Goal: Information Seeking & Learning: Learn about a topic

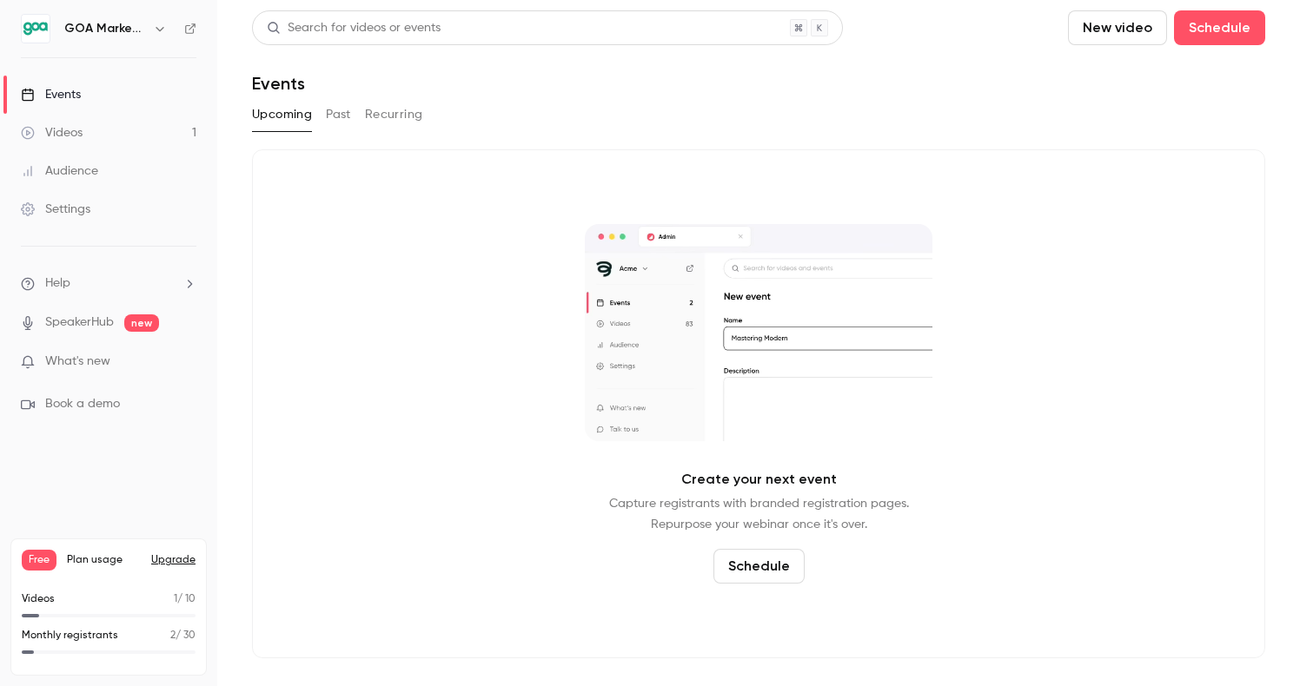
click at [52, 131] on div "Videos" at bounding box center [52, 132] width 62 height 17
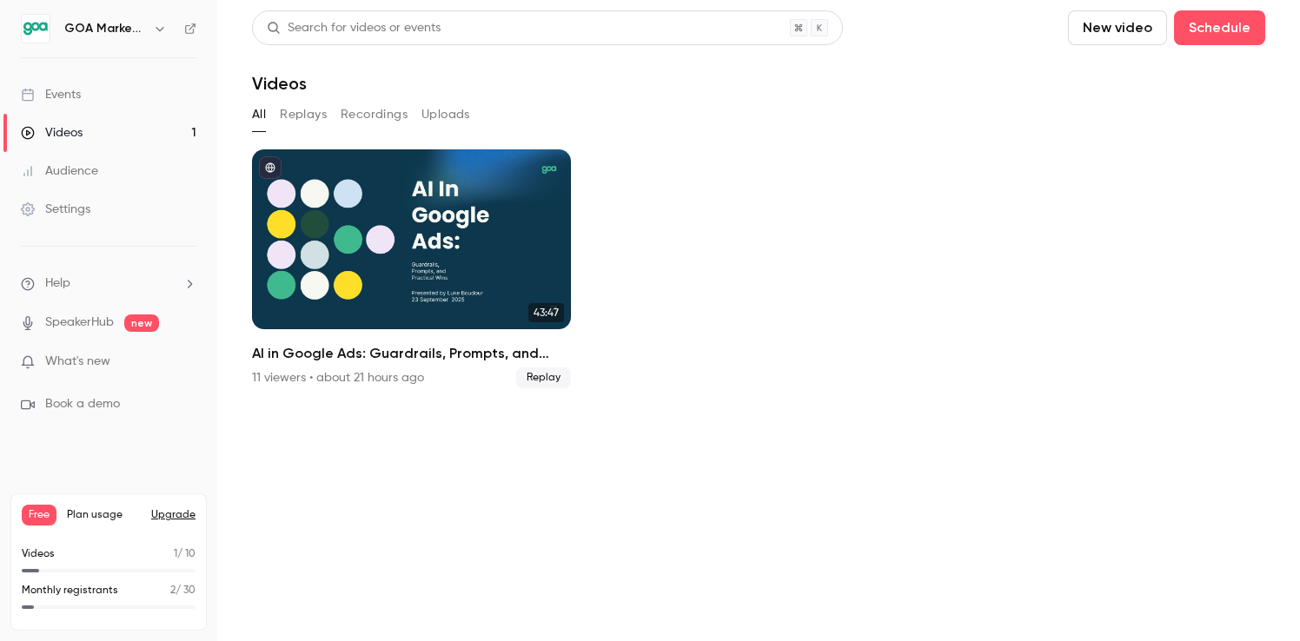
click at [115, 173] on link "Audience" at bounding box center [108, 171] width 217 height 38
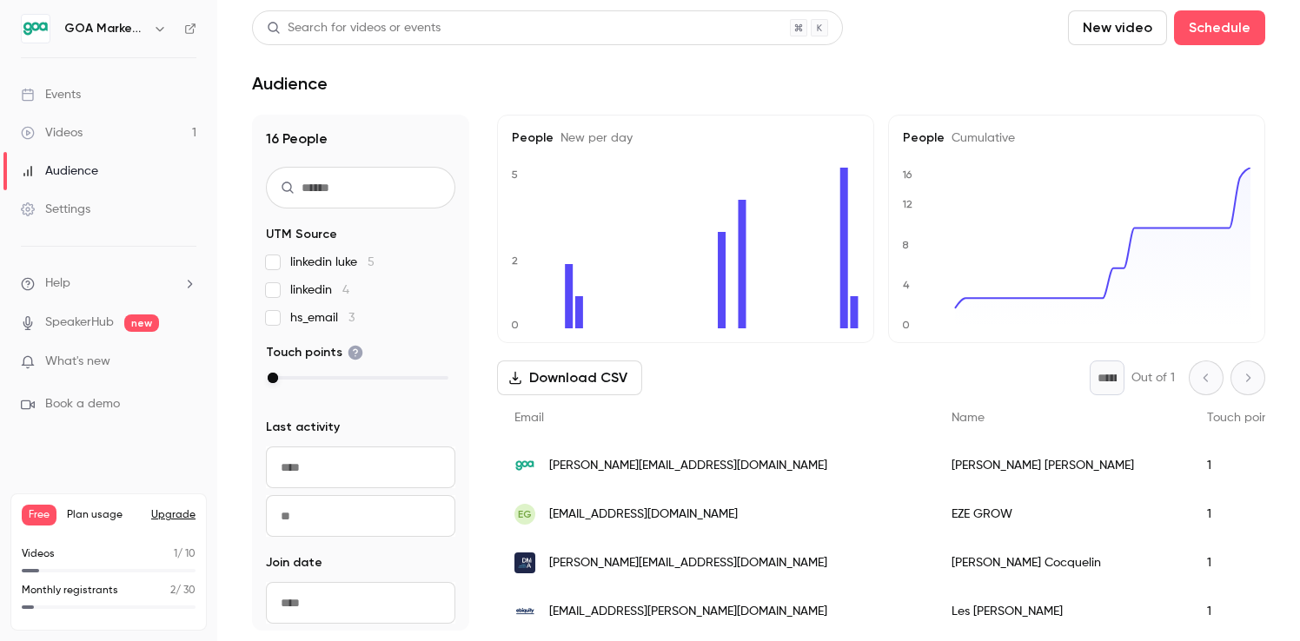
click at [74, 94] on div "Events" at bounding box center [51, 94] width 60 height 17
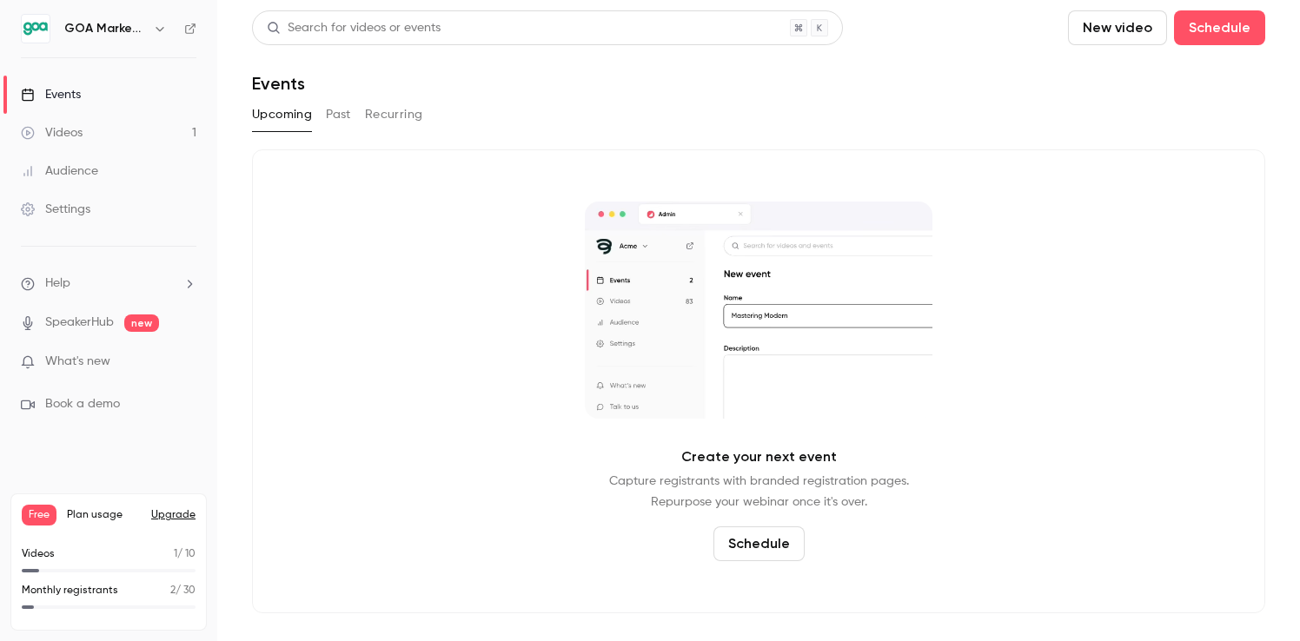
click at [348, 128] on button "Past" at bounding box center [338, 115] width 25 height 28
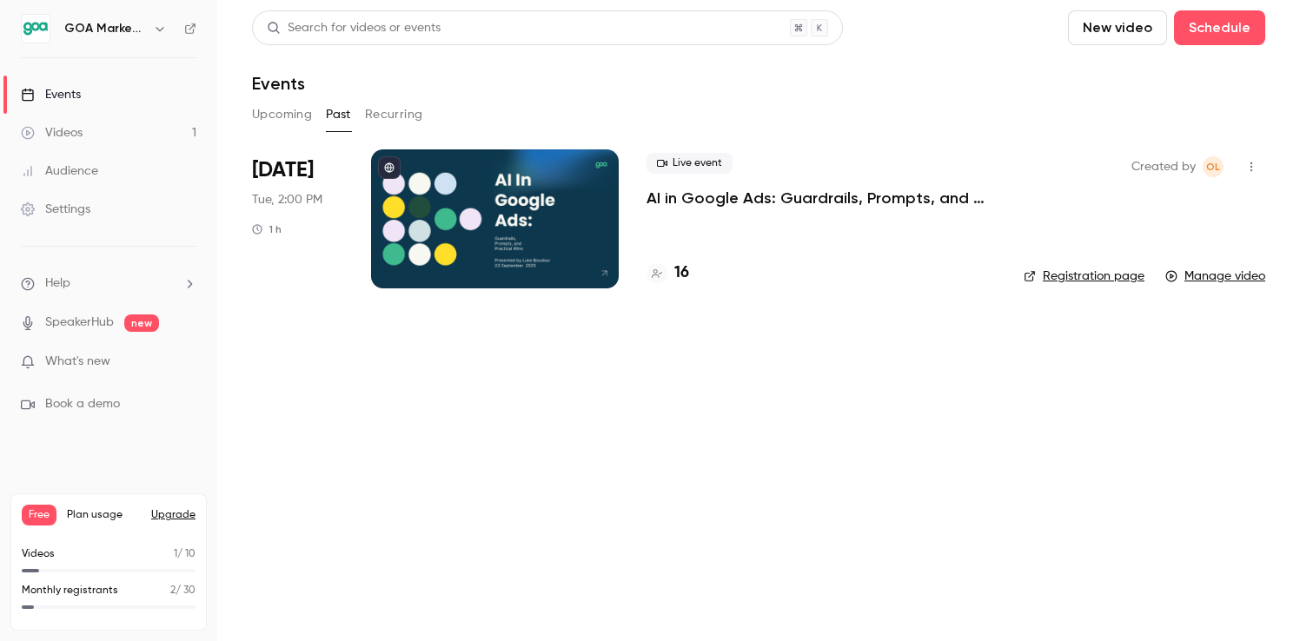
click at [759, 202] on p "AI in Google Ads: Guardrails, Prompts, and Practical Wins" at bounding box center [820, 198] width 349 height 21
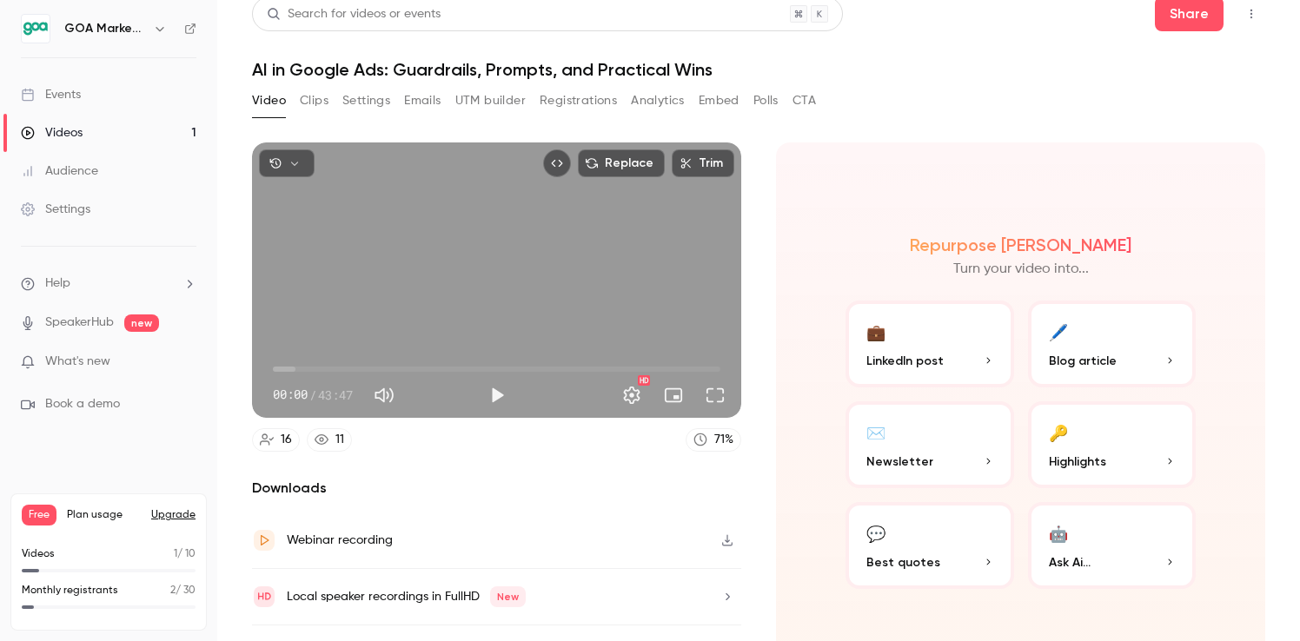
scroll to position [12, 0]
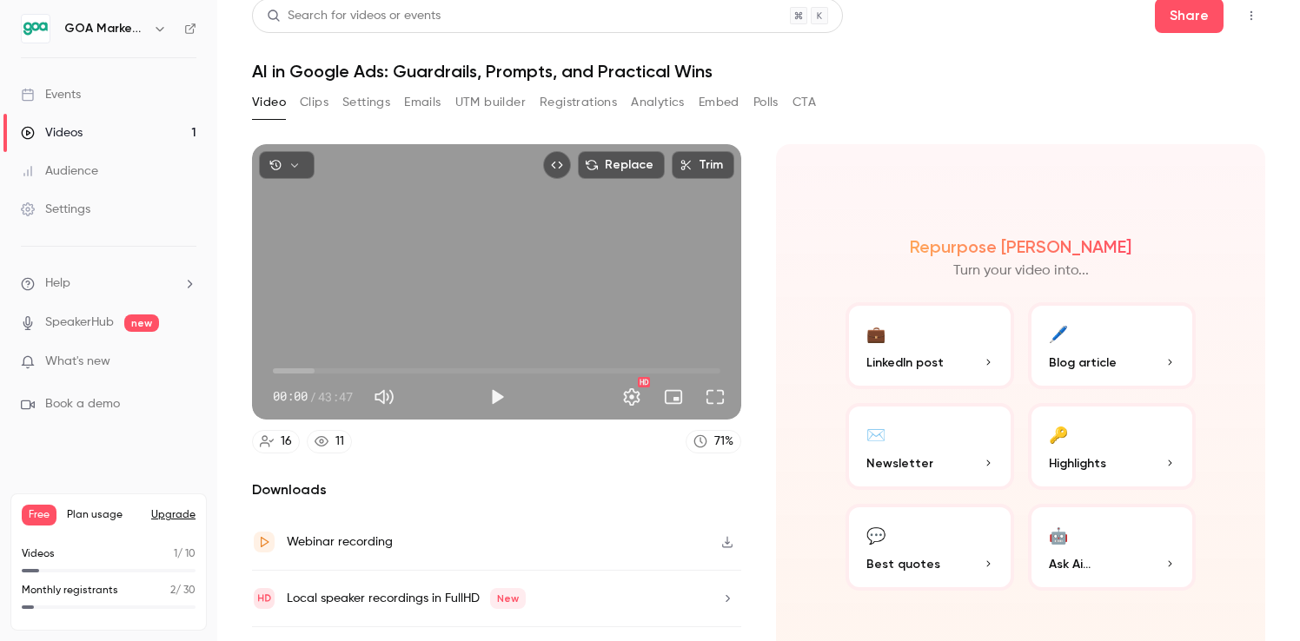
click at [659, 107] on button "Analytics" at bounding box center [658, 103] width 54 height 28
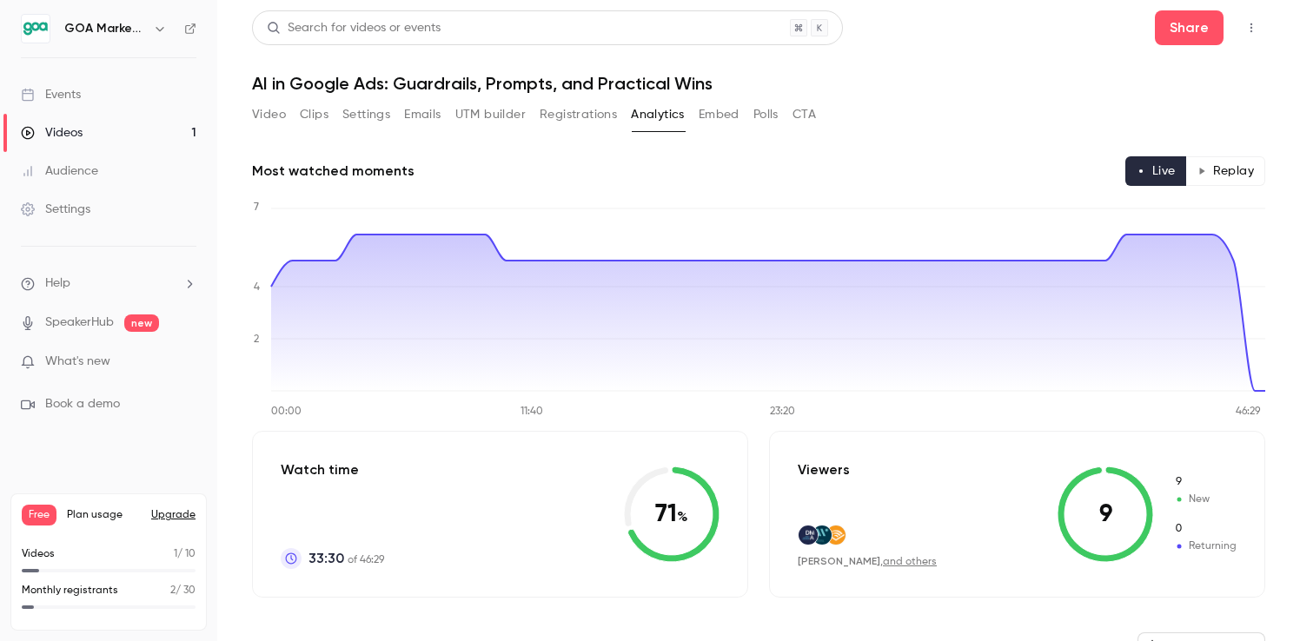
click at [63, 170] on div "Audience" at bounding box center [59, 170] width 77 height 17
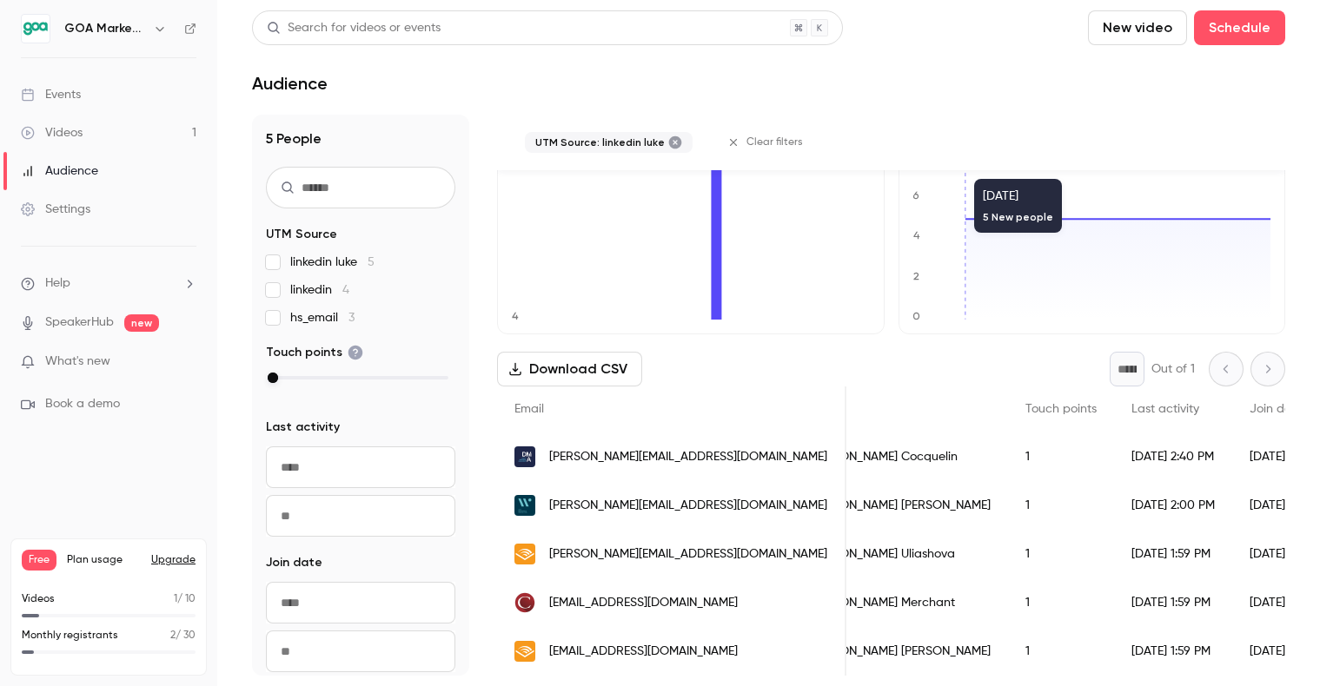
scroll to position [0, 56]
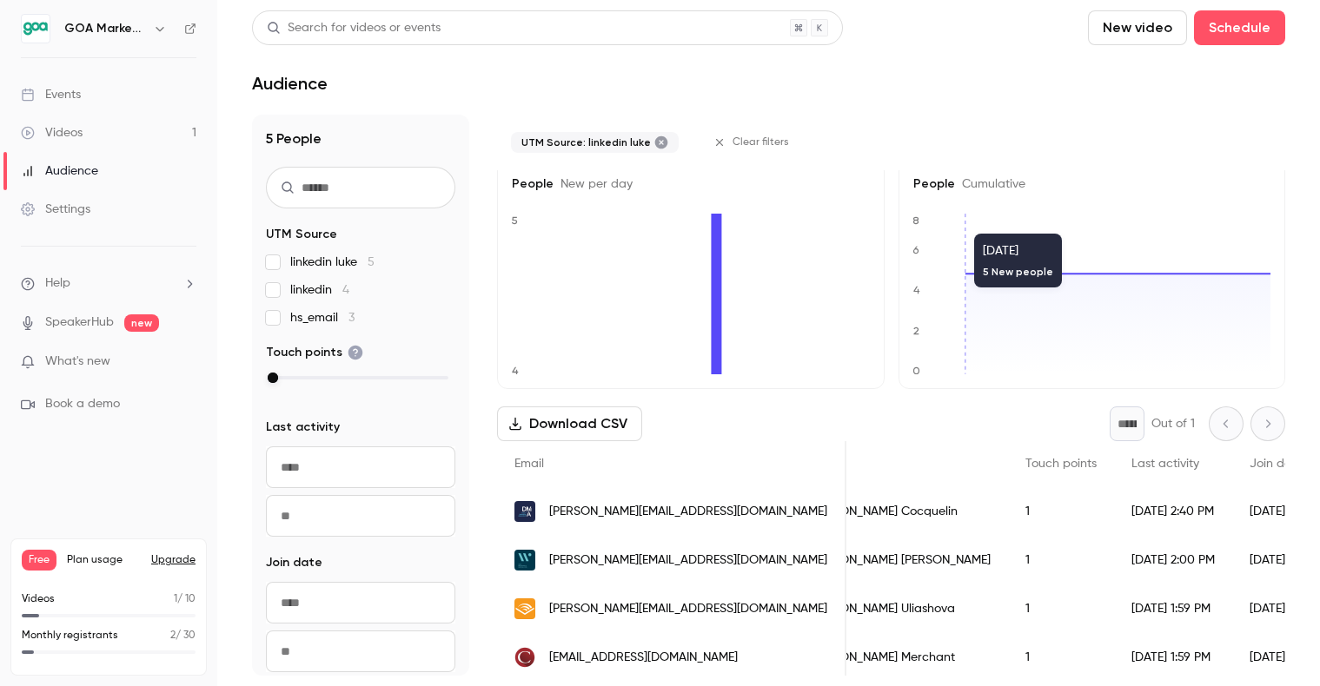
click at [69, 133] on div "Videos" at bounding box center [52, 132] width 62 height 17
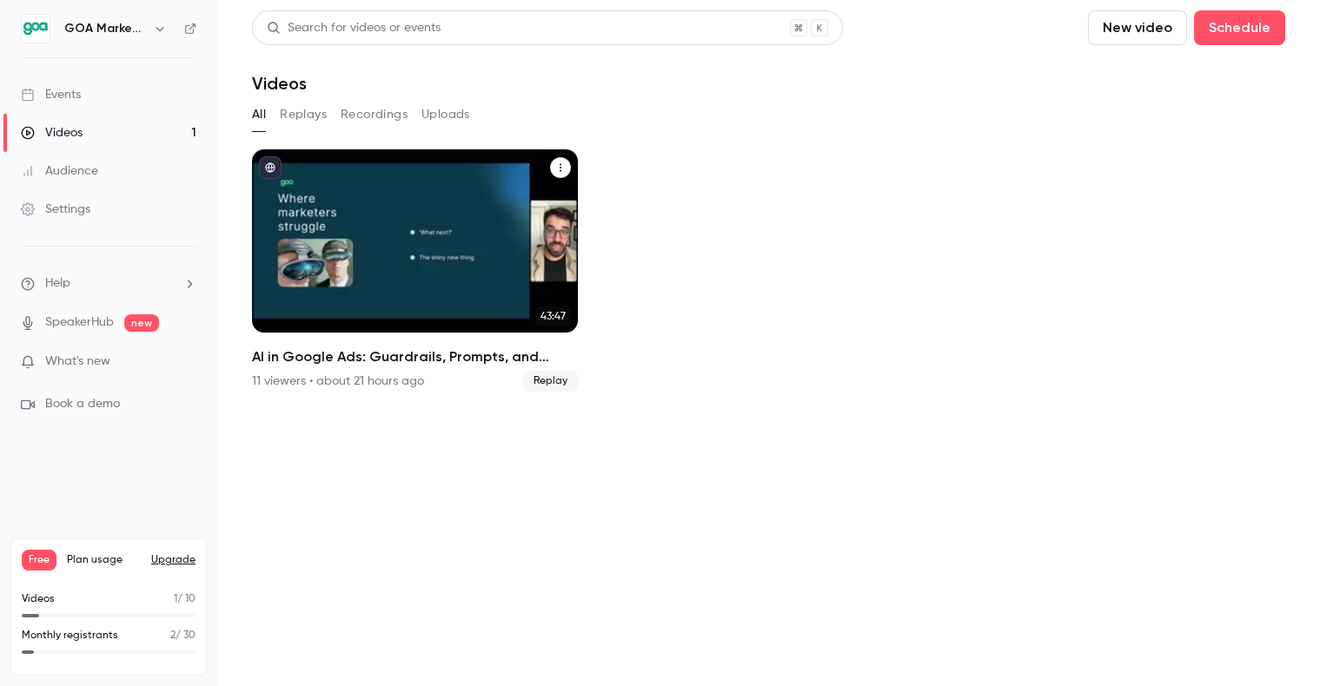
click at [348, 181] on div "AI in Google Ads: Guardrails, Prompts, and Practical Wins" at bounding box center [415, 240] width 326 height 183
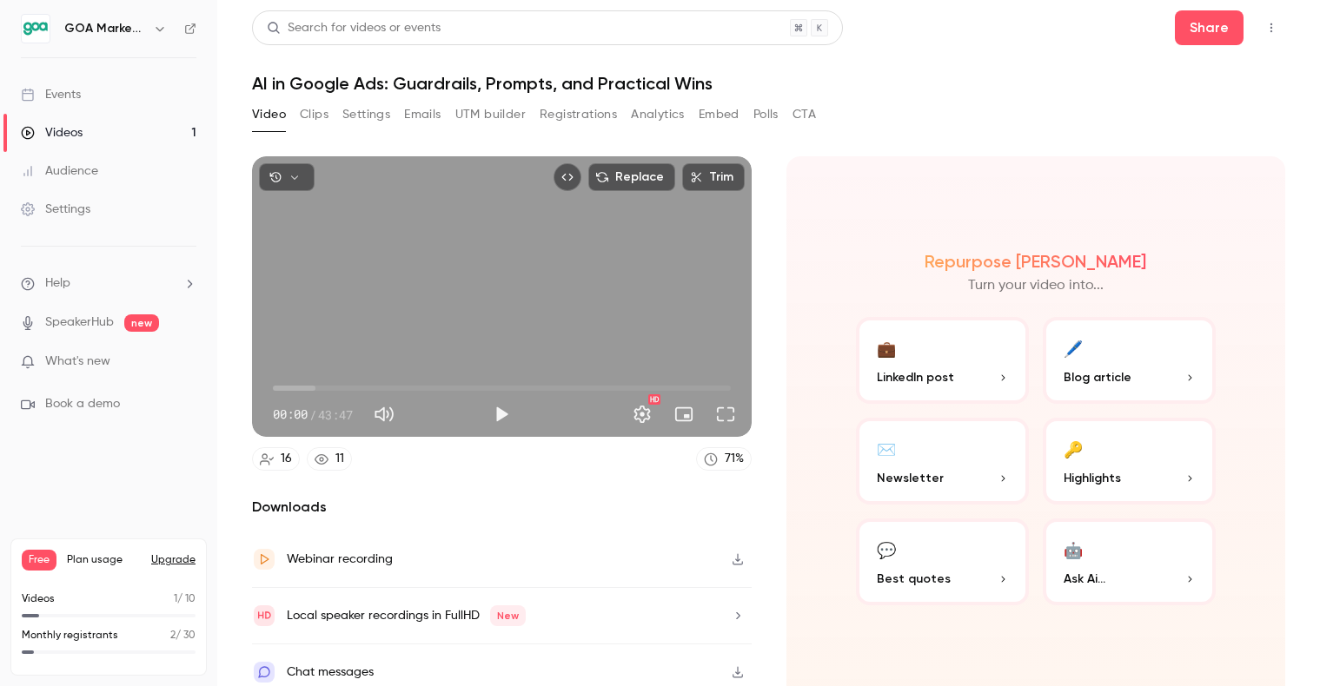
click at [567, 109] on button "Registrations" at bounding box center [578, 115] width 77 height 28
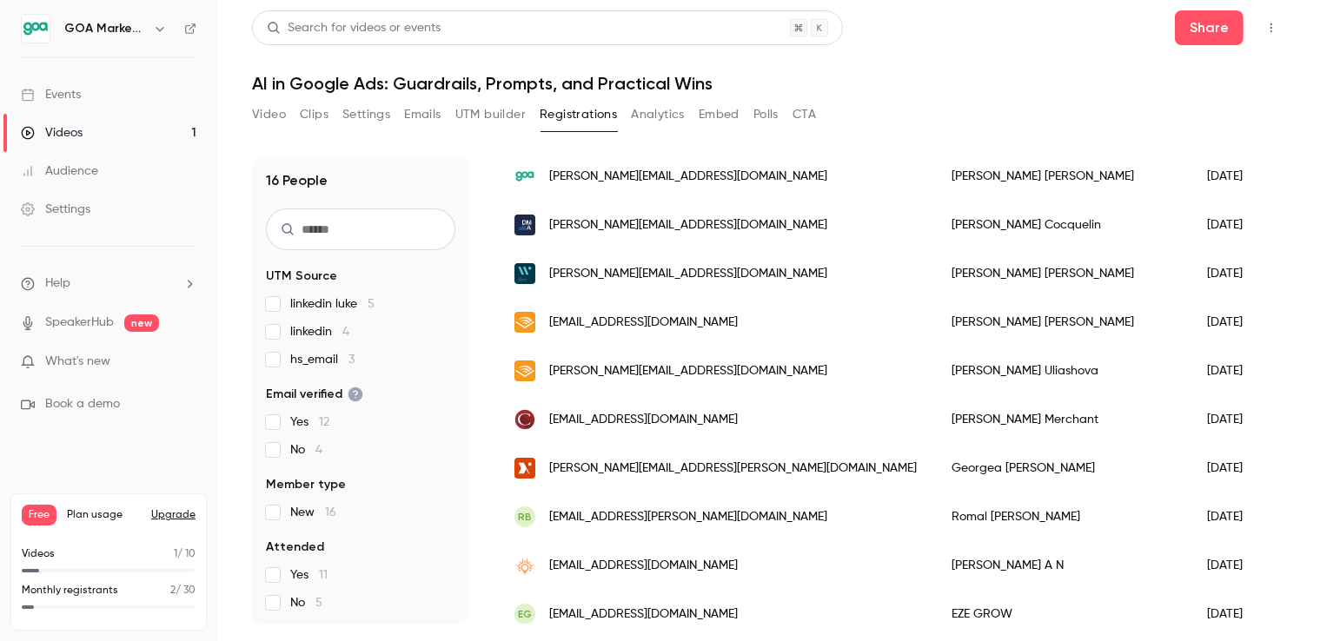
click at [73, 98] on div "Events" at bounding box center [51, 94] width 60 height 17
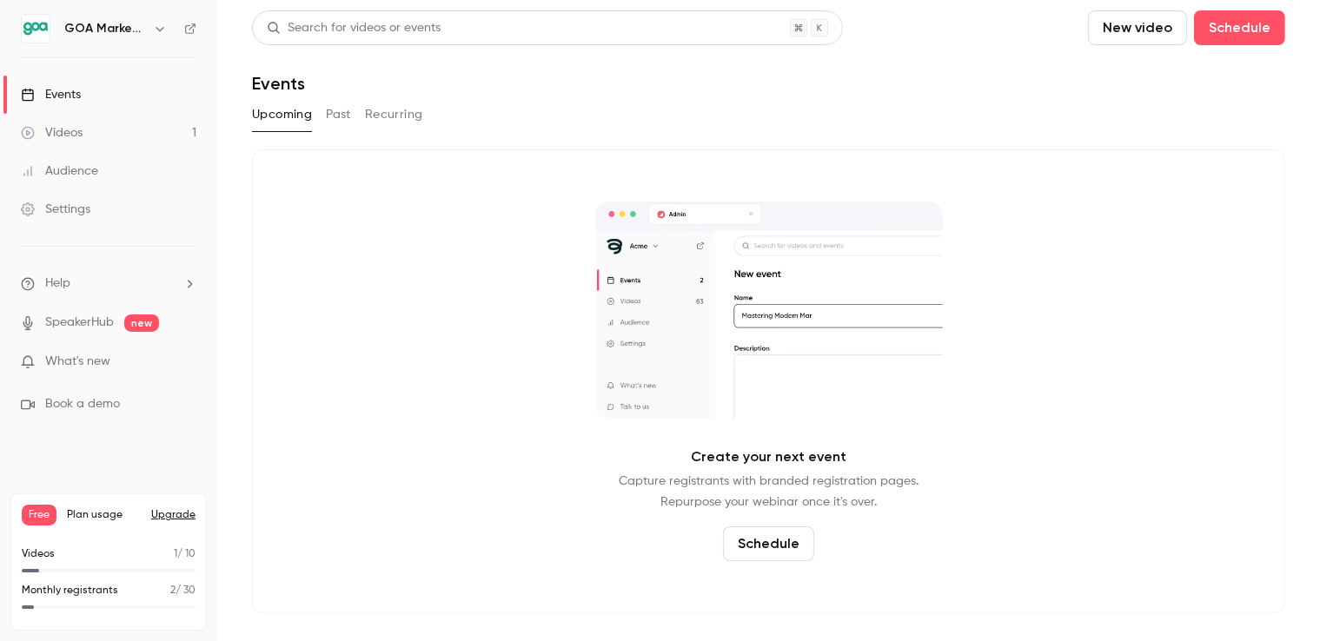
click at [331, 112] on button "Past" at bounding box center [338, 115] width 25 height 28
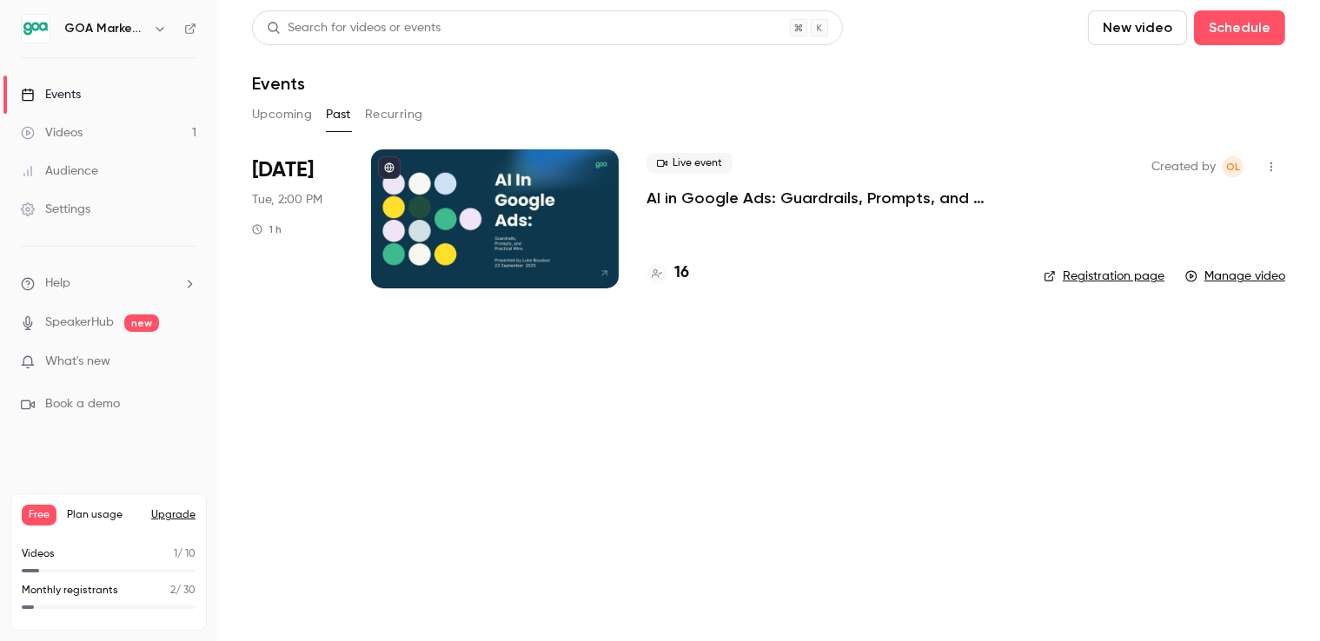
click at [818, 190] on p "AI in Google Ads: Guardrails, Prompts, and Practical Wins" at bounding box center [830, 198] width 369 height 21
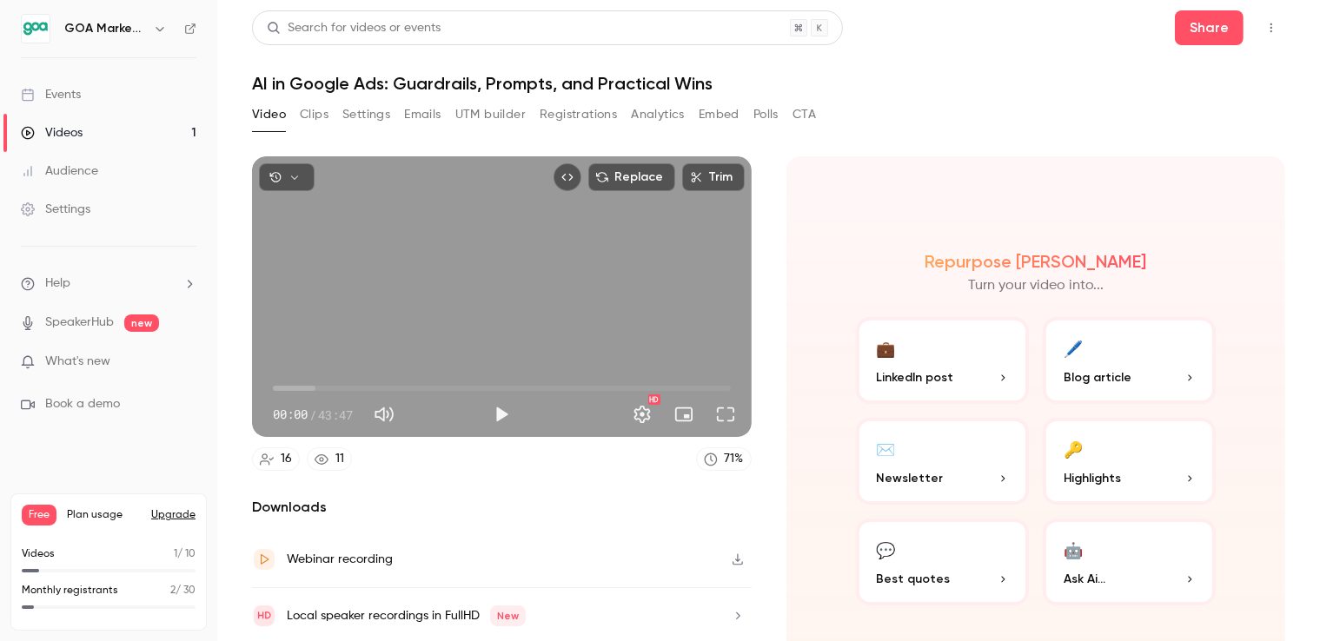
click at [654, 115] on button "Analytics" at bounding box center [658, 115] width 54 height 28
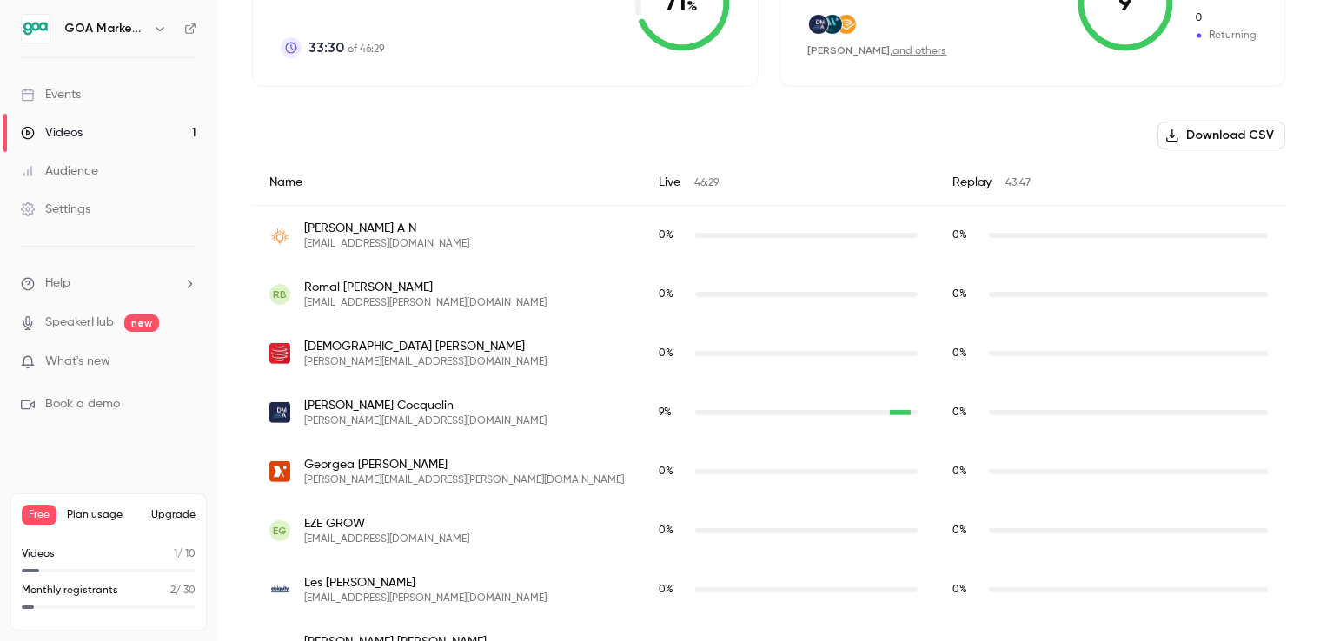
scroll to position [514, 0]
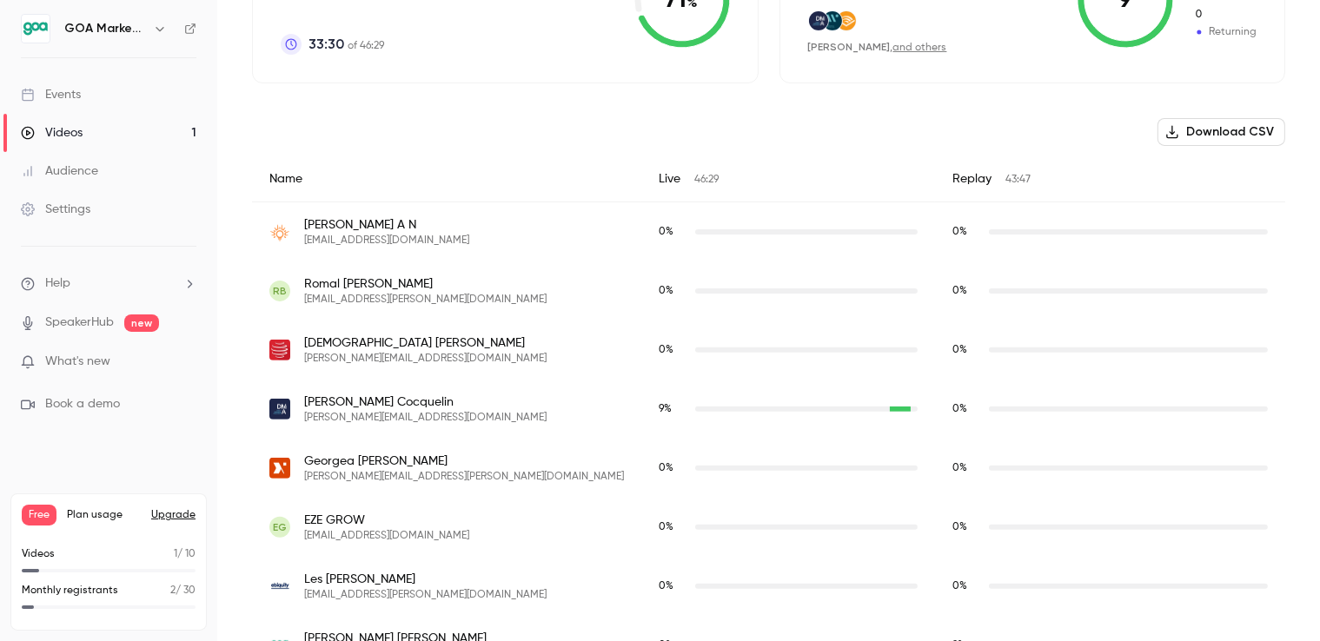
click at [59, 165] on div "Audience" at bounding box center [59, 170] width 77 height 17
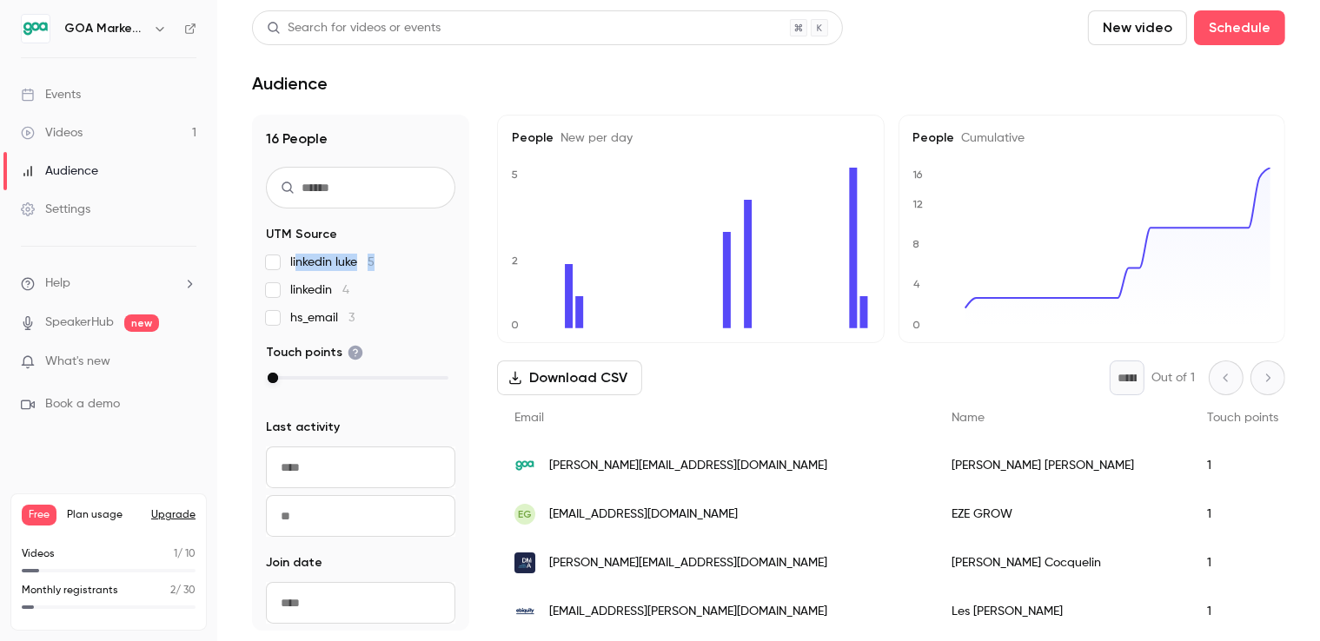
drag, startPoint x: 396, startPoint y: 263, endPoint x: 295, endPoint y: 262, distance: 100.8
click at [295, 262] on label "linkedin luke 5" at bounding box center [360, 262] width 189 height 17
drag, startPoint x: 360, startPoint y: 292, endPoint x: 288, endPoint y: 294, distance: 72.1
click at [288, 294] on label "linkedin 4" at bounding box center [360, 290] width 189 height 17
drag, startPoint x: 372, startPoint y: 321, endPoint x: 315, endPoint y: 313, distance: 57.0
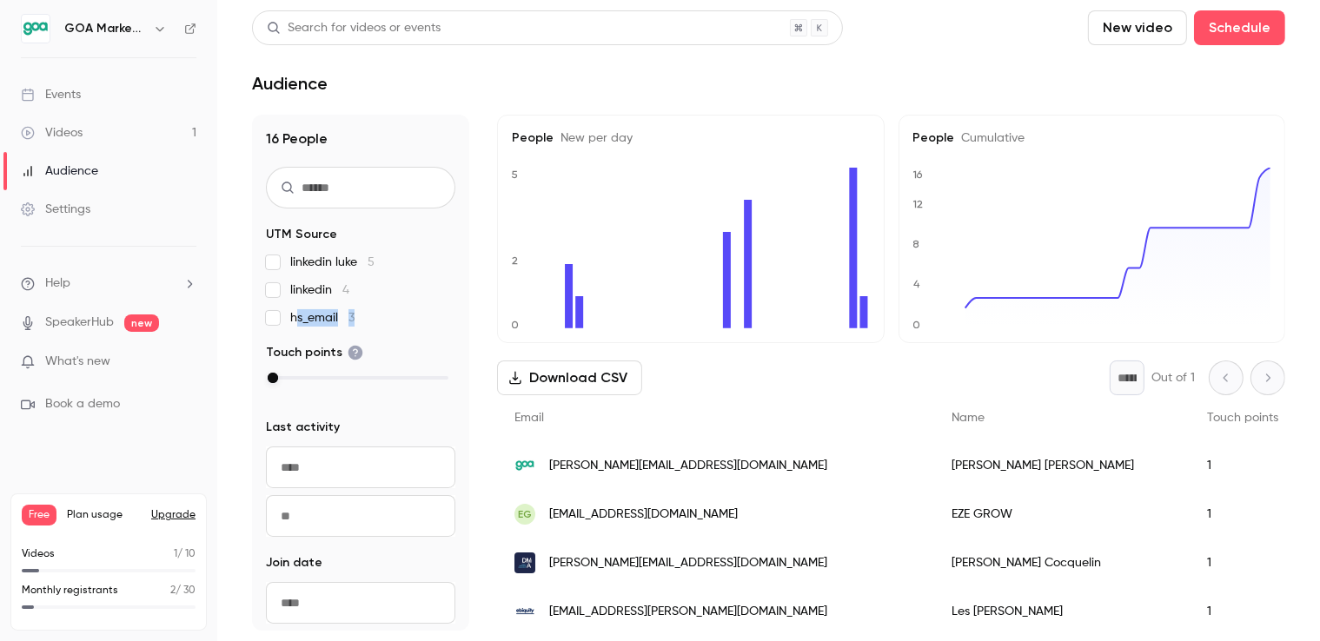
click at [296, 317] on label "hs_email 3" at bounding box center [360, 317] width 189 height 17
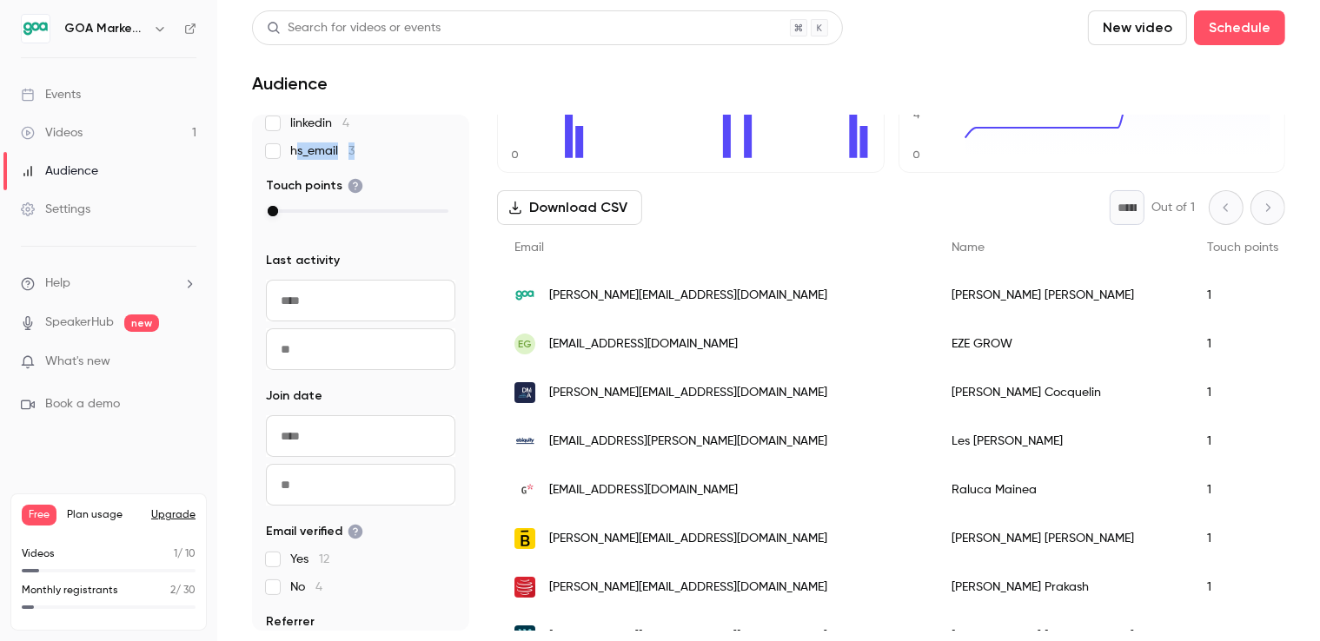
scroll to position [209, 0]
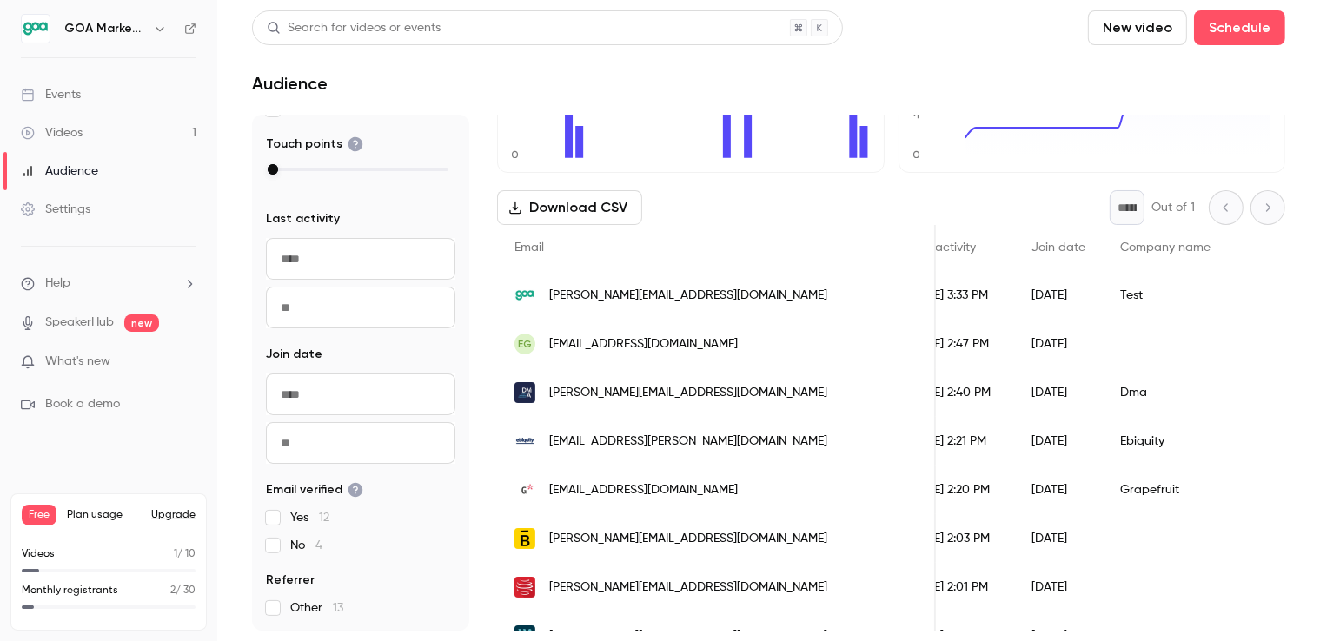
click at [1103, 293] on div "Test" at bounding box center [1194, 295] width 183 height 49
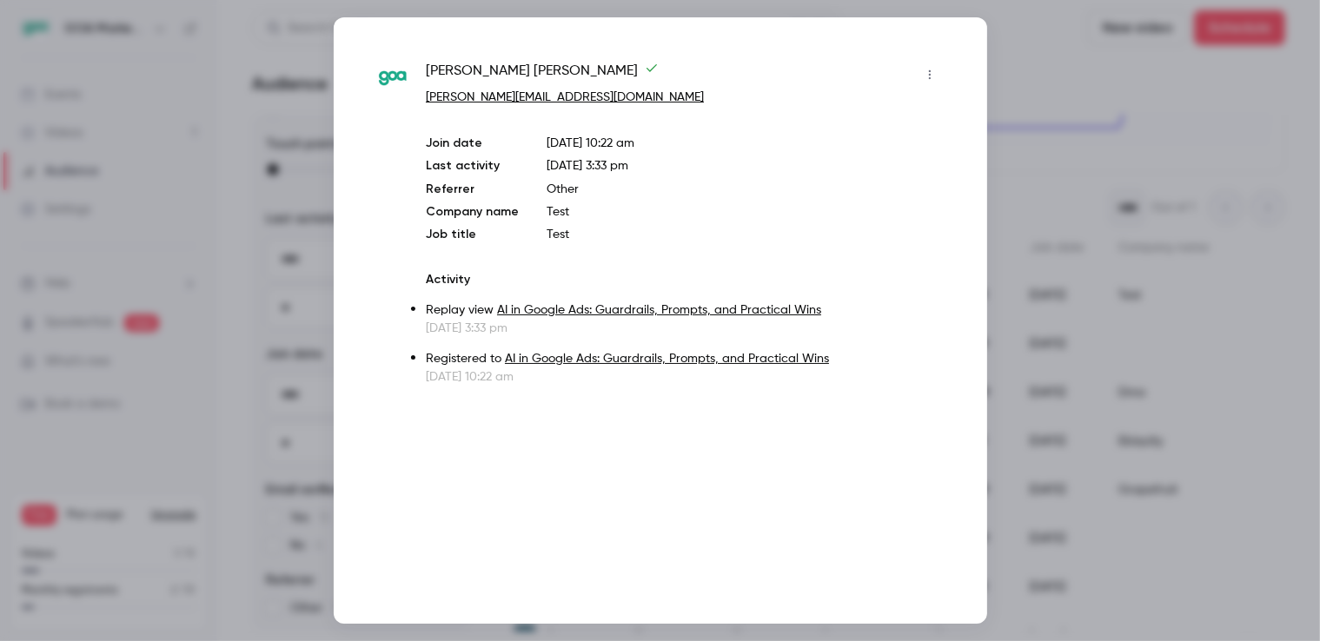
click at [1176, 94] on div at bounding box center [660, 320] width 1320 height 641
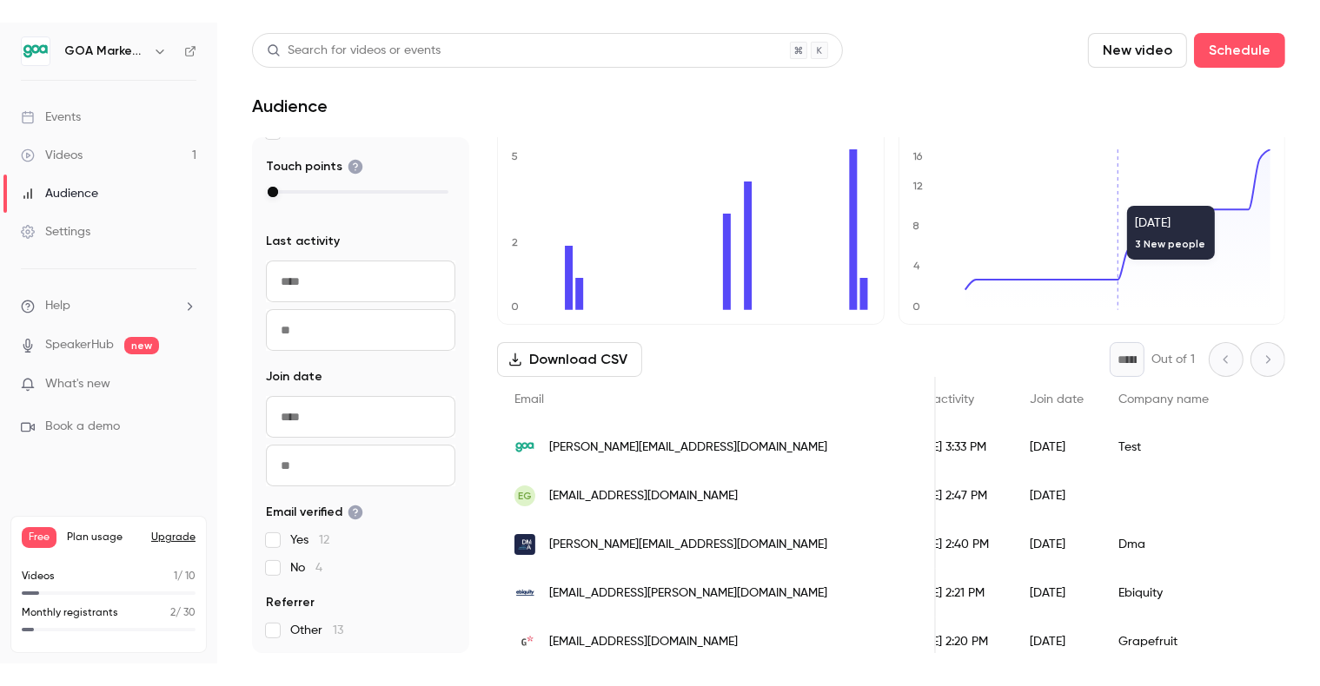
scroll to position [0, 0]
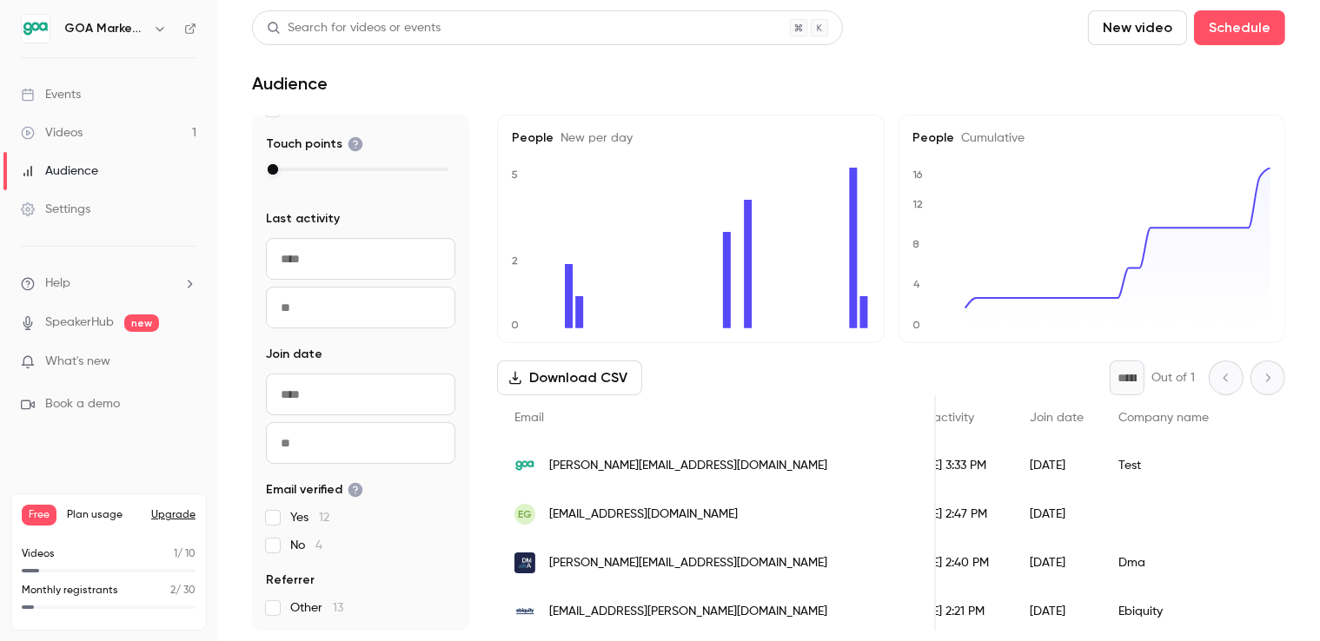
click at [91, 137] on link "Videos 1" at bounding box center [108, 133] width 217 height 38
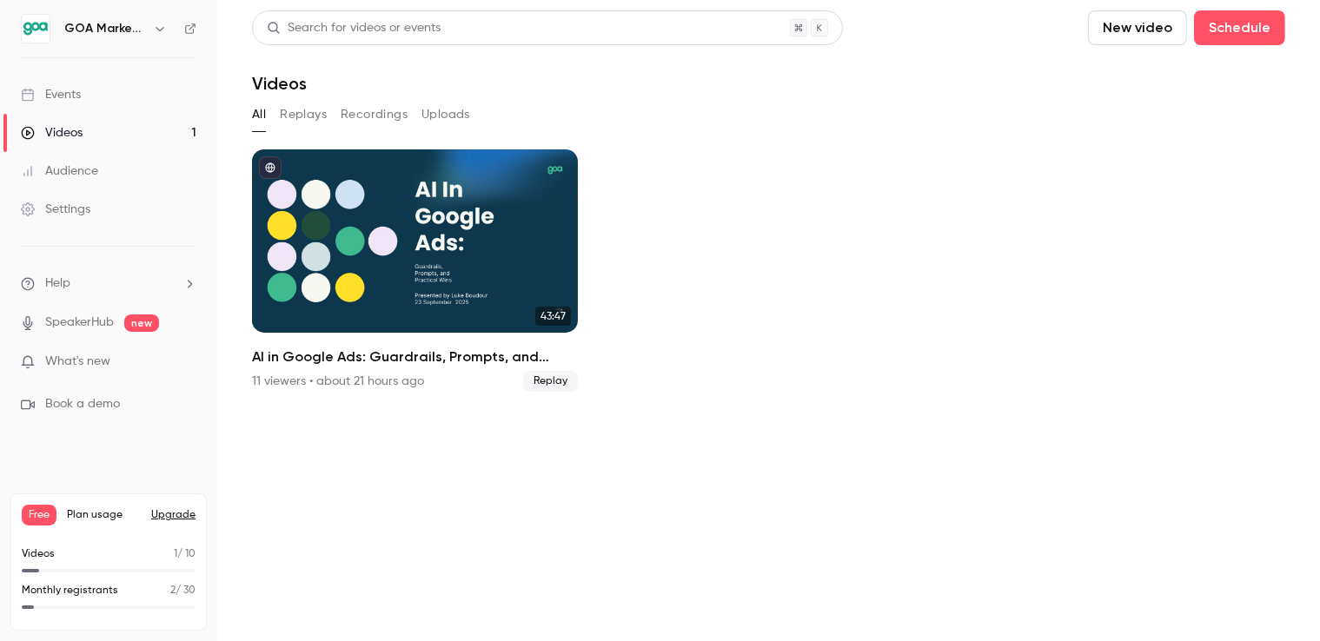
click at [44, 88] on div "Events" at bounding box center [51, 94] width 60 height 17
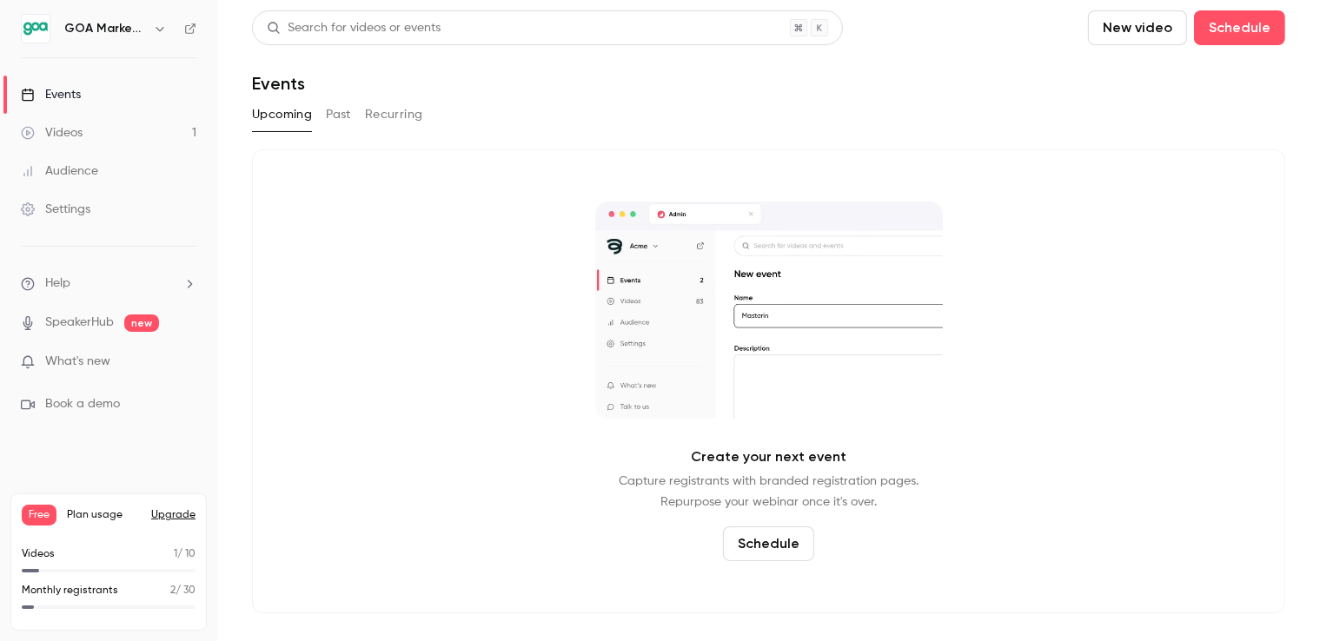
click at [76, 95] on div "Events" at bounding box center [51, 94] width 60 height 17
click at [79, 142] on link "Videos 1" at bounding box center [108, 133] width 217 height 38
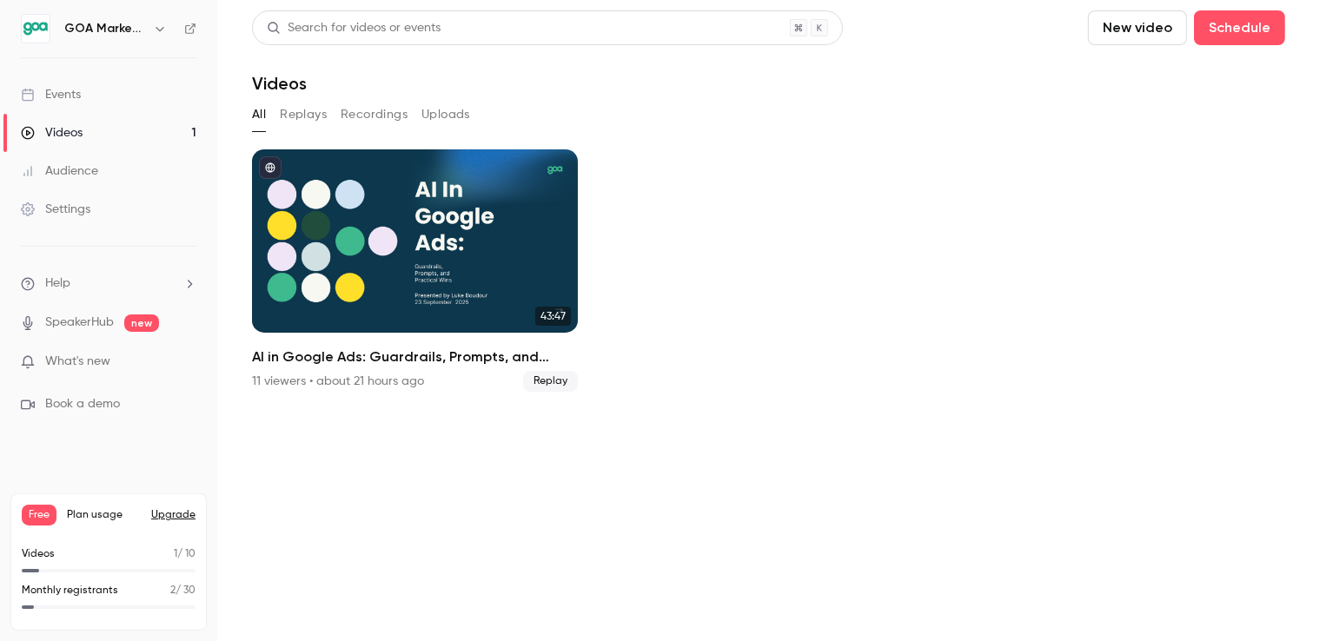
click at [68, 96] on div "Events" at bounding box center [51, 94] width 60 height 17
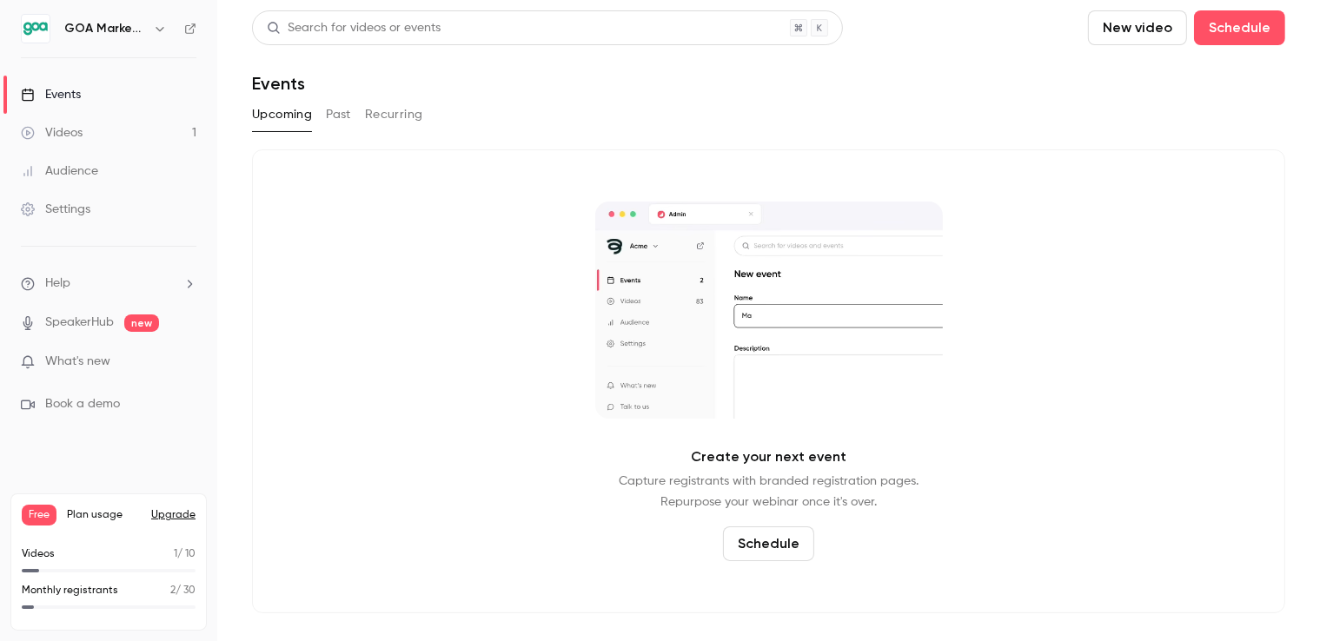
click at [330, 119] on button "Past" at bounding box center [338, 115] width 25 height 28
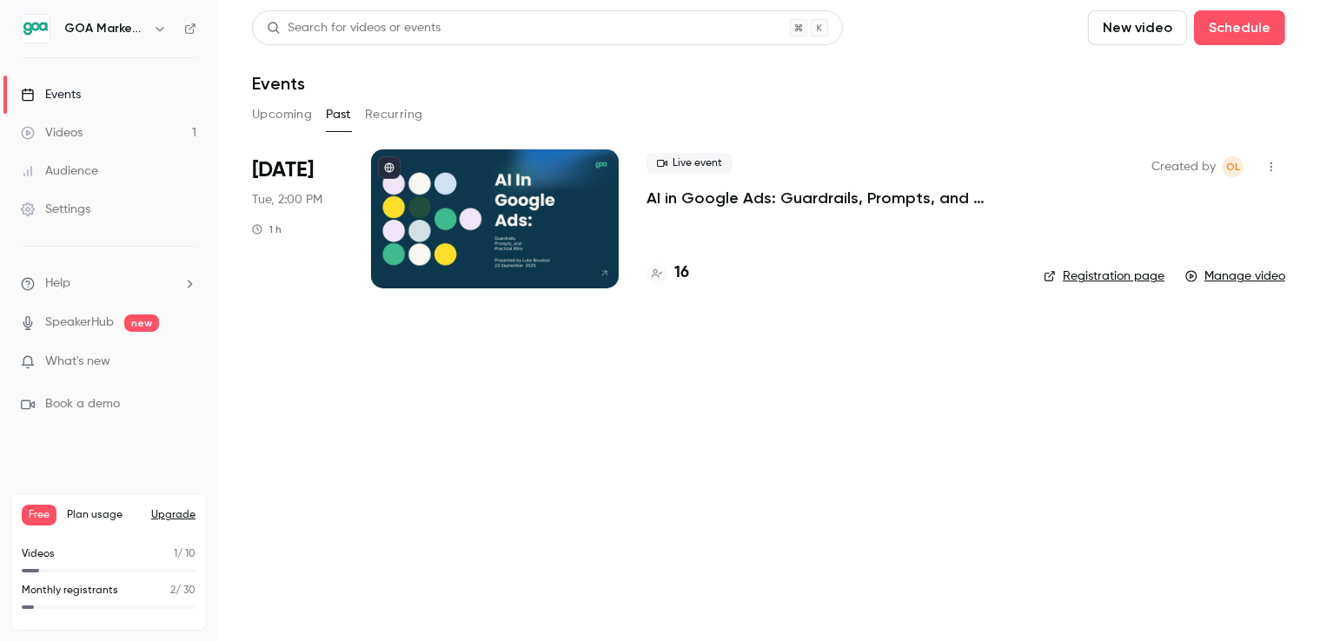
click at [573, 242] on div at bounding box center [495, 218] width 248 height 139
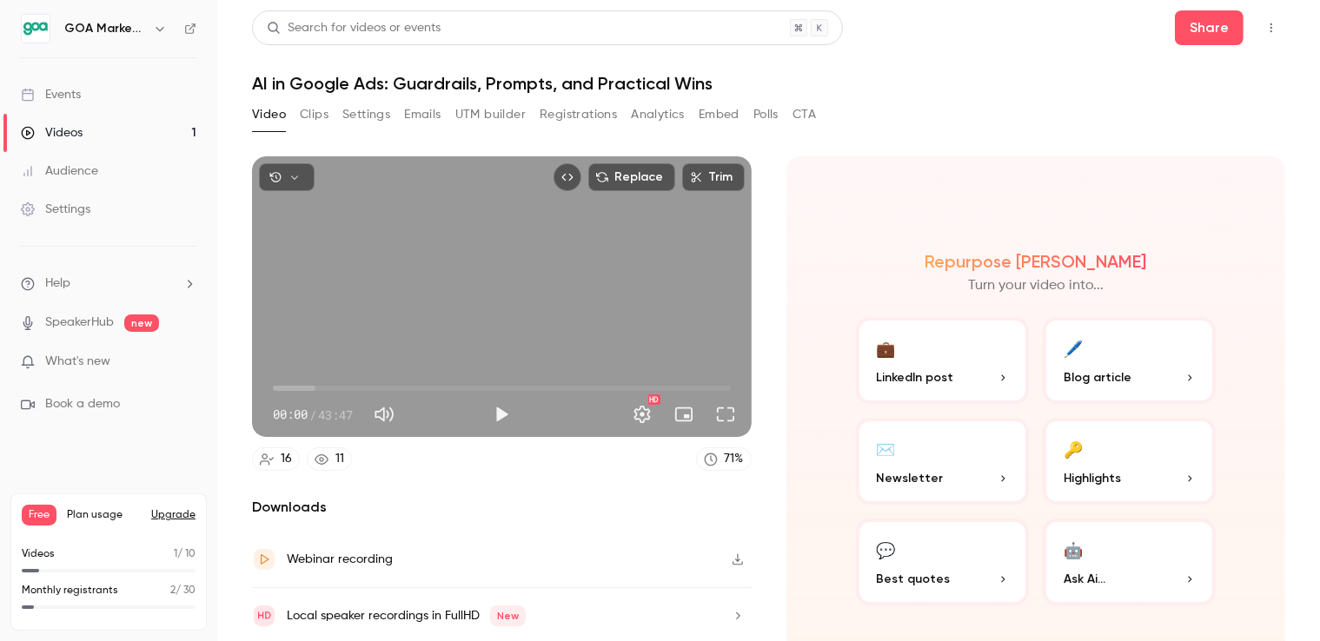
click at [586, 115] on button "Registrations" at bounding box center [578, 115] width 77 height 28
